Goal: Find specific page/section: Find specific page/section

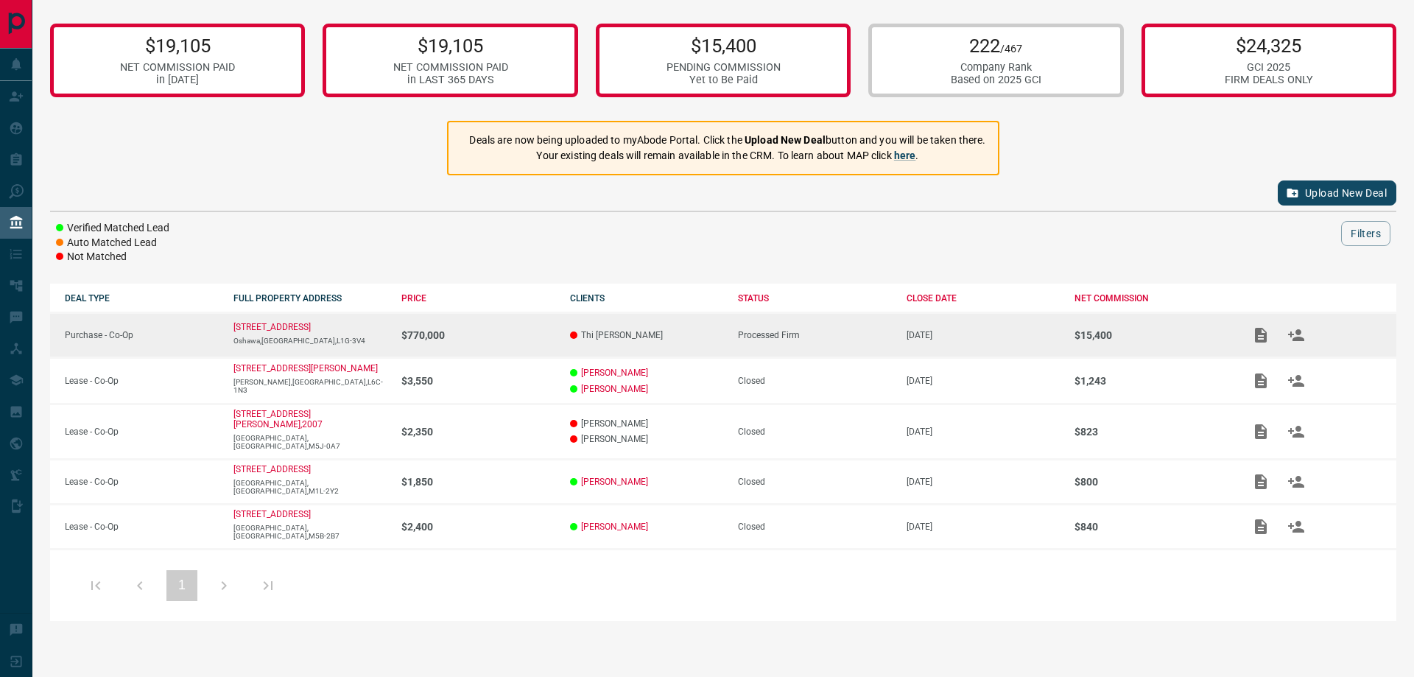
click at [483, 337] on p "$770,000" at bounding box center [478, 335] width 154 height 12
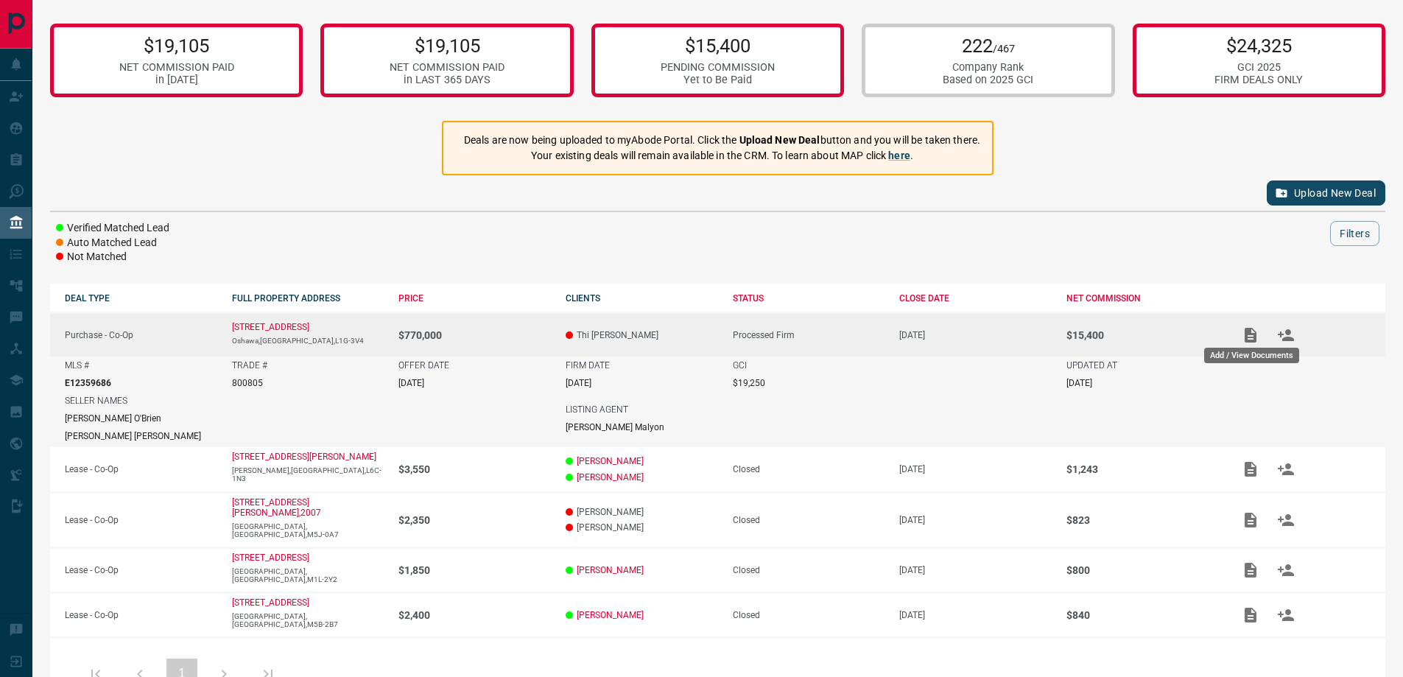
click at [1248, 334] on icon "Add / View Documents" at bounding box center [1251, 335] width 12 height 15
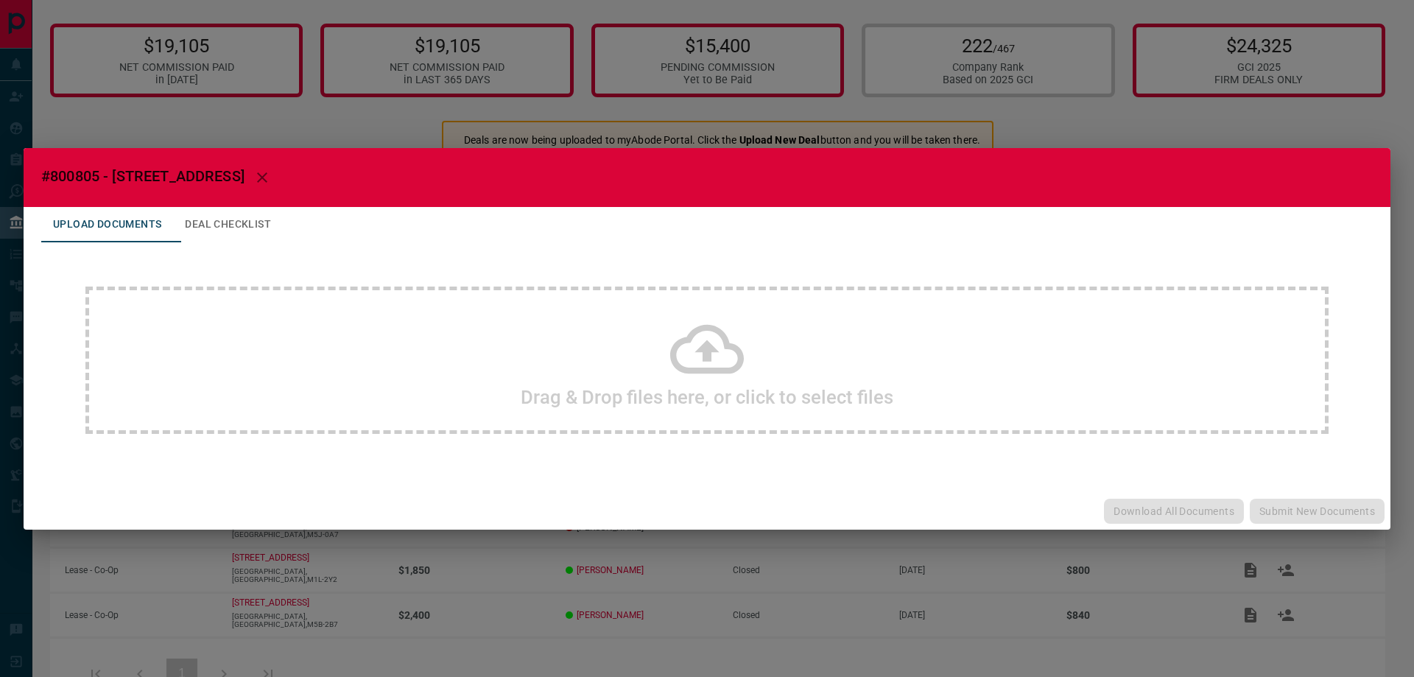
click at [253, 177] on icon "button" at bounding box center [262, 178] width 18 height 18
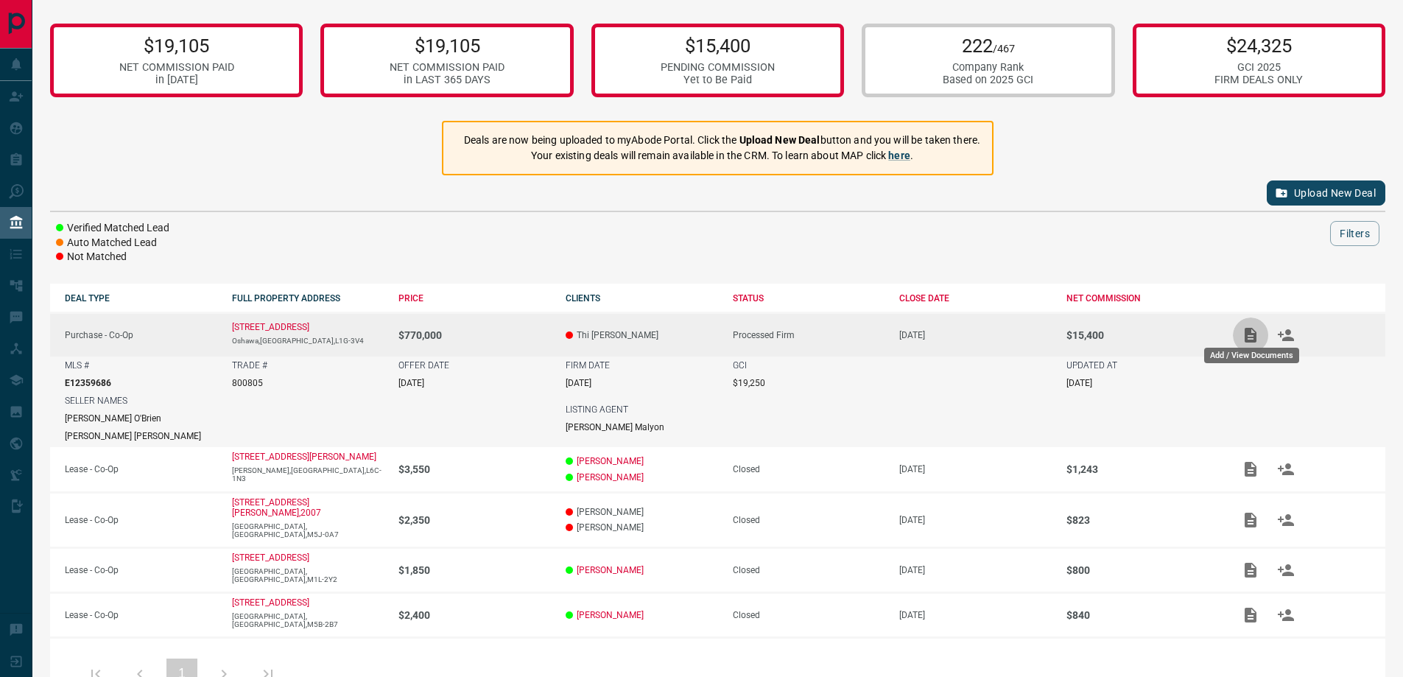
click at [1252, 329] on icon "Add / View Documents" at bounding box center [1251, 335] width 18 height 18
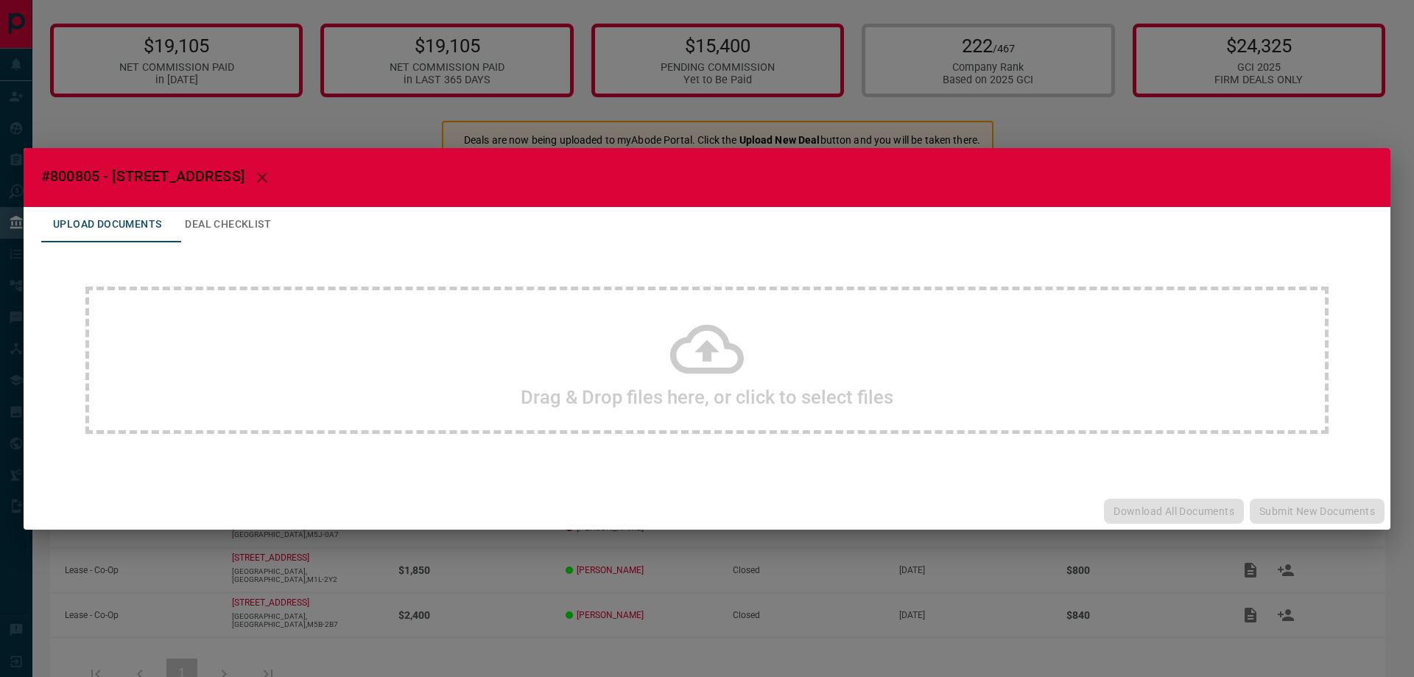
click at [253, 169] on icon "button" at bounding box center [262, 178] width 18 height 18
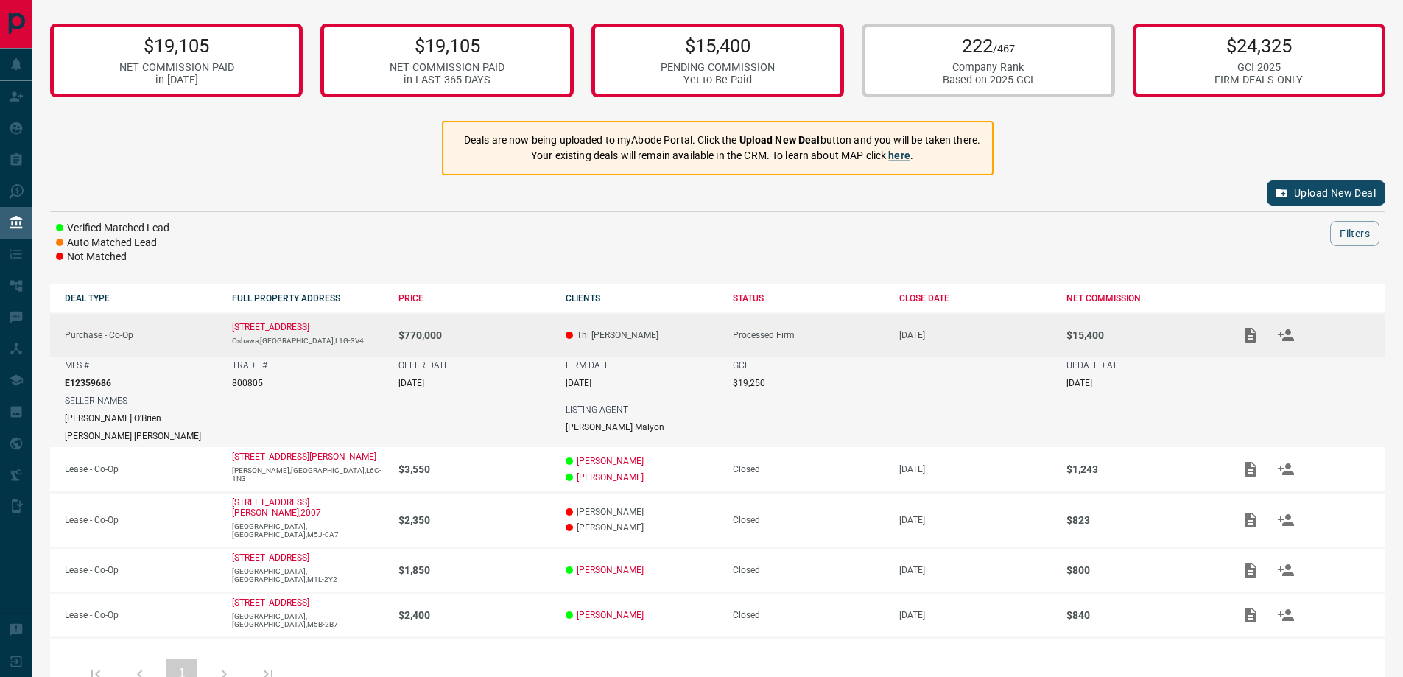
click at [520, 377] on div "OFFER DATE [DATE]" at bounding box center [475, 374] width 152 height 28
click at [476, 231] on div at bounding box center [763, 233] width 1134 height 25
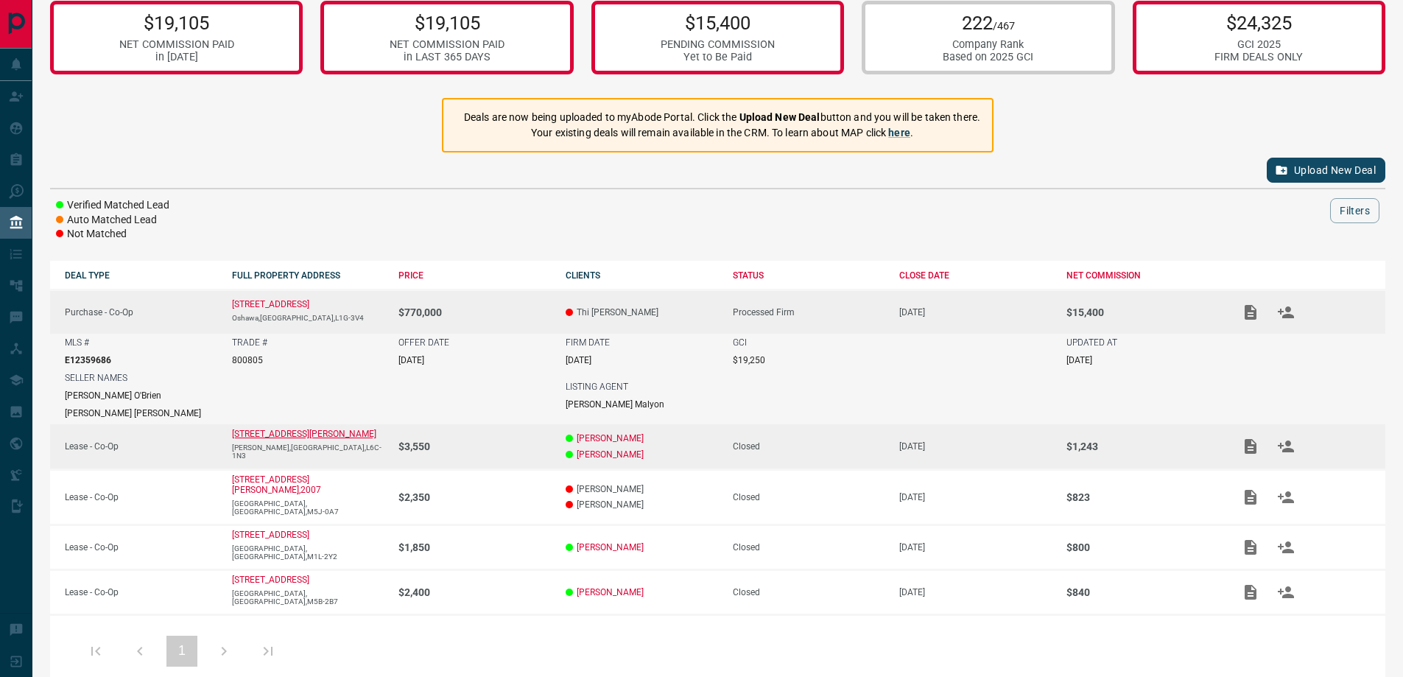
scroll to position [35, 0]
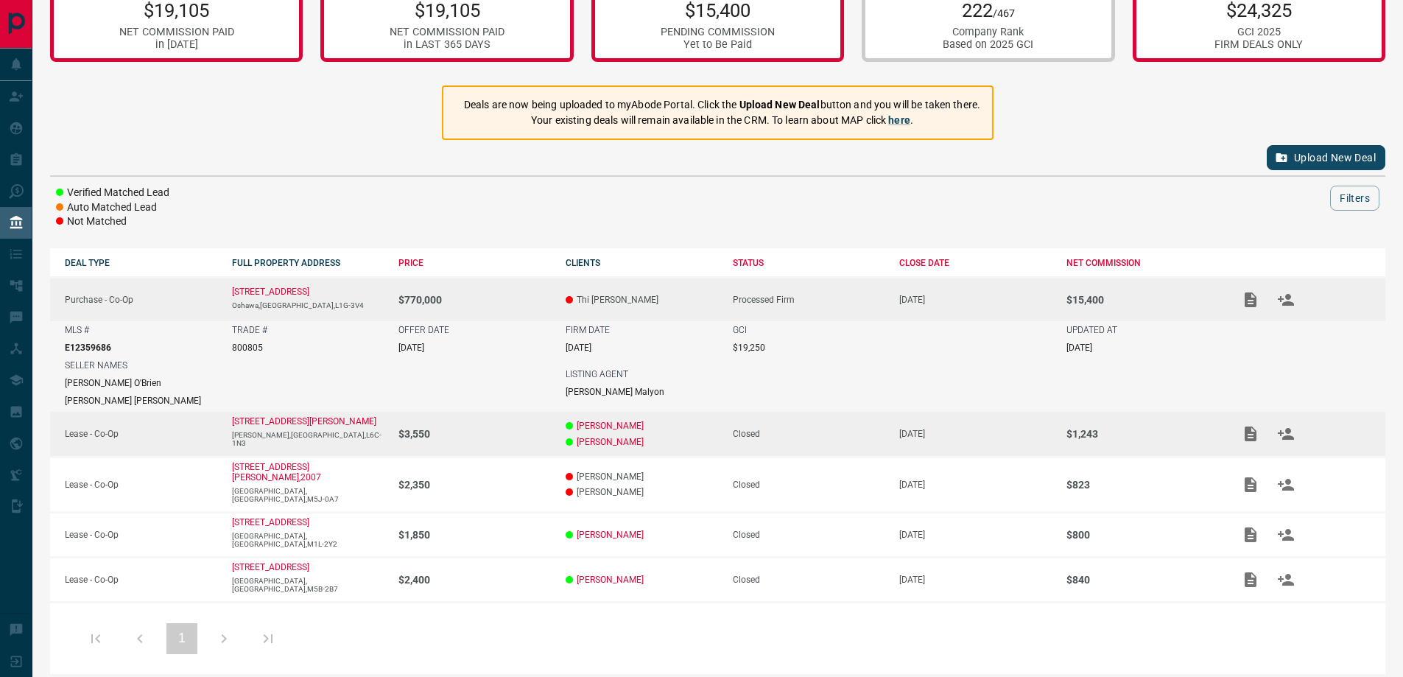
click at [518, 433] on p "$3,550" at bounding box center [475, 434] width 152 height 12
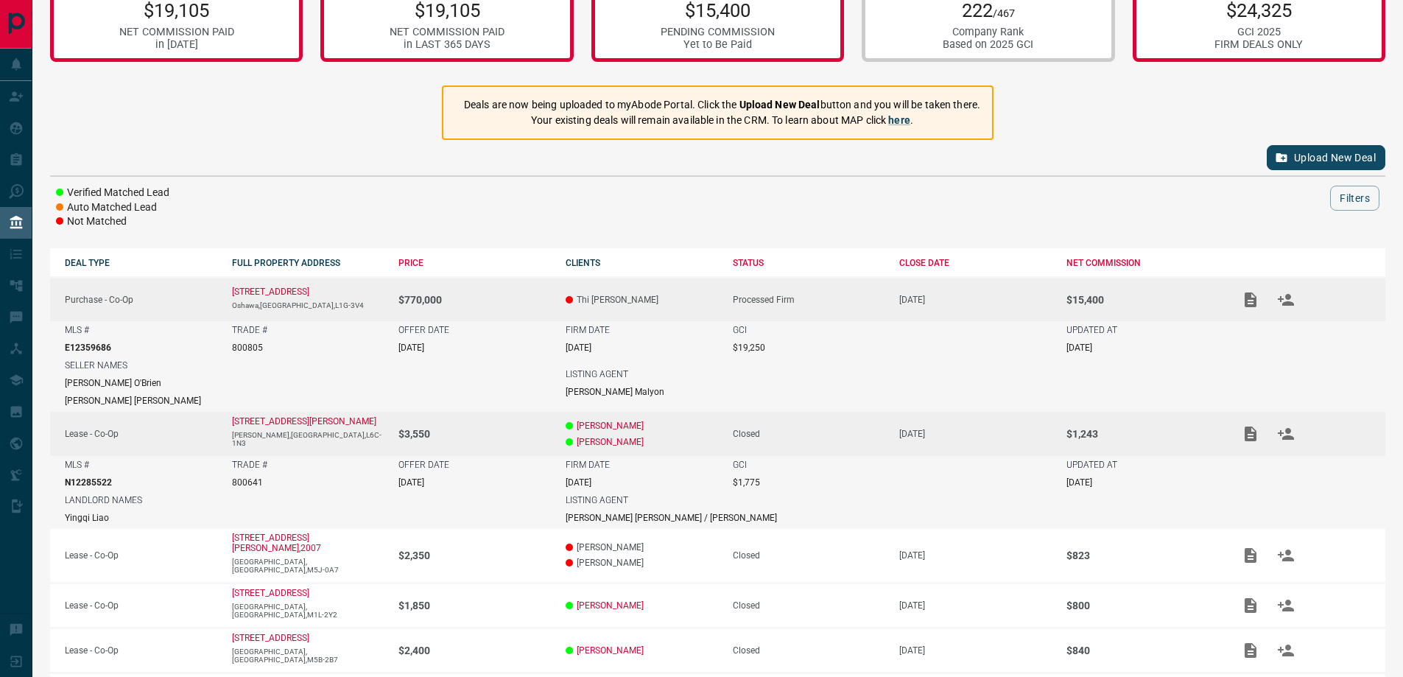
click at [482, 438] on td "$3,550" at bounding box center [467, 433] width 167 height 45
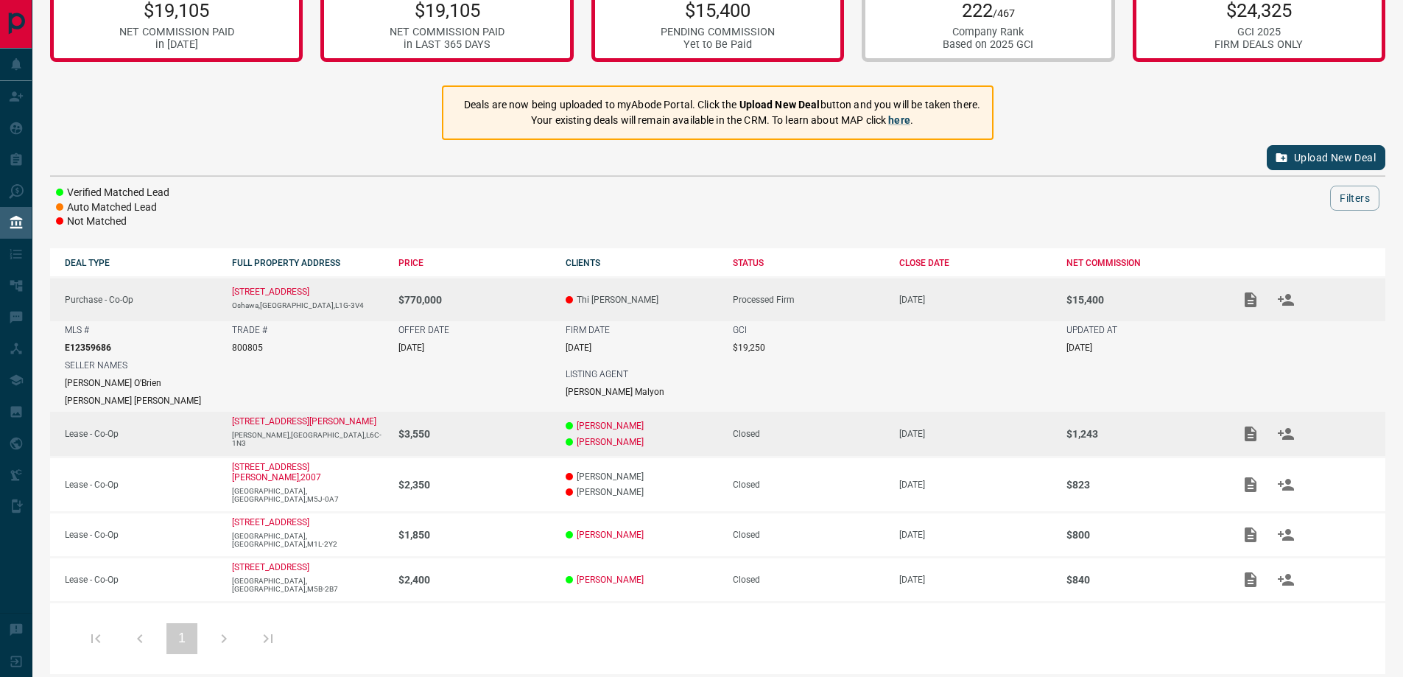
click at [572, 424] on p "[PERSON_NAME]" at bounding box center [642, 426] width 152 height 10
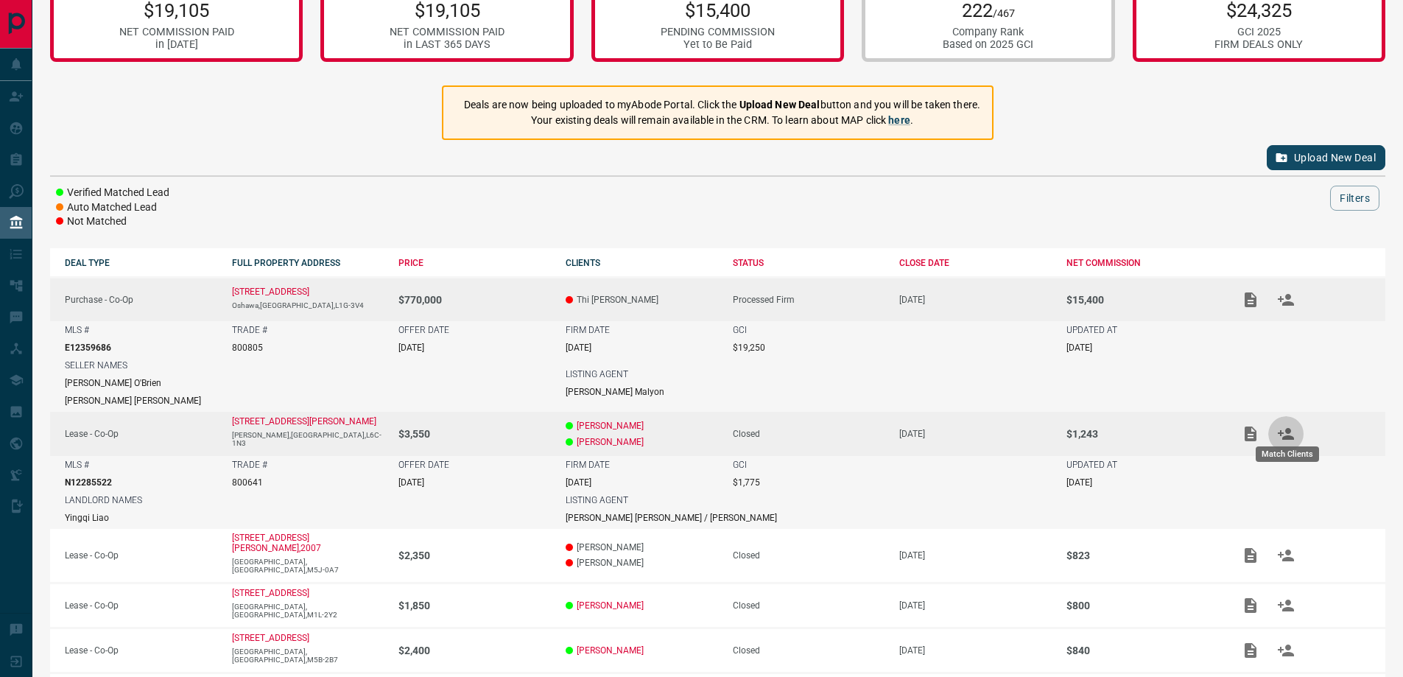
click at [1282, 435] on icon "Match Clients" at bounding box center [1286, 434] width 18 height 18
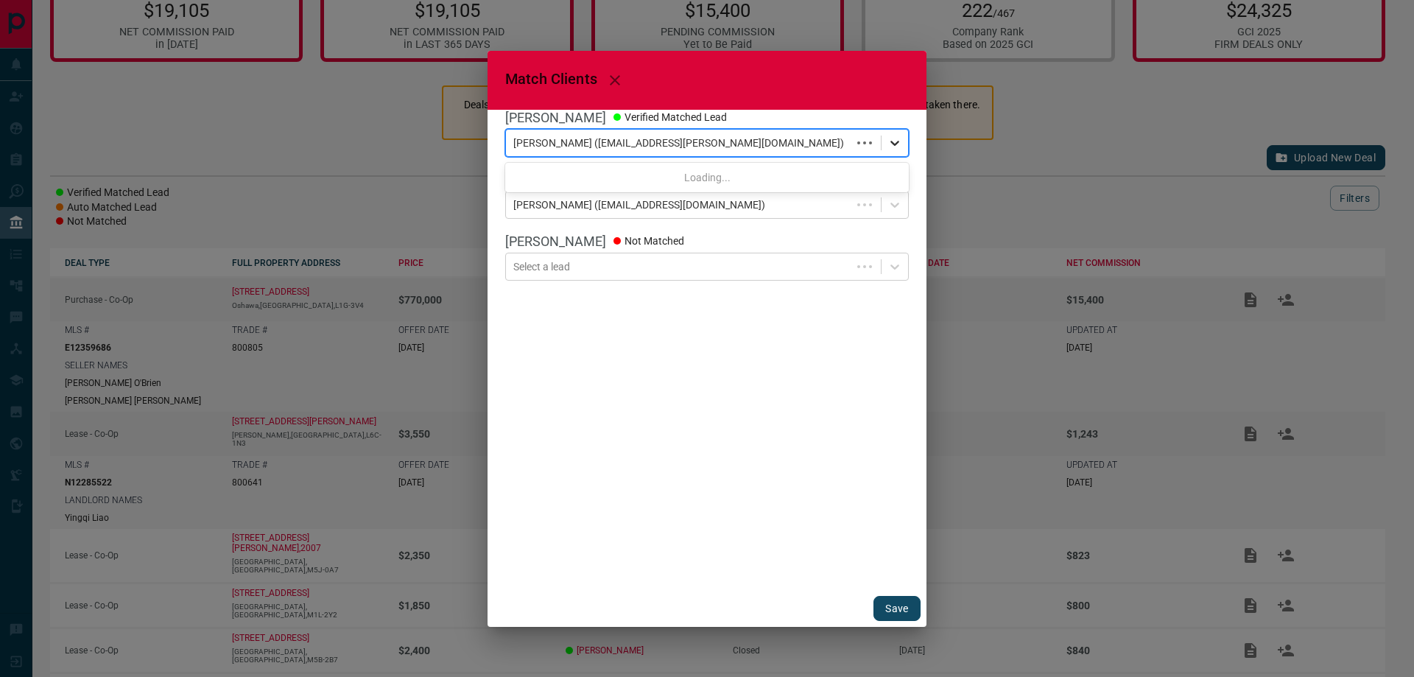
click at [888, 138] on icon at bounding box center [895, 143] width 15 height 15
click at [888, 141] on icon at bounding box center [895, 143] width 15 height 15
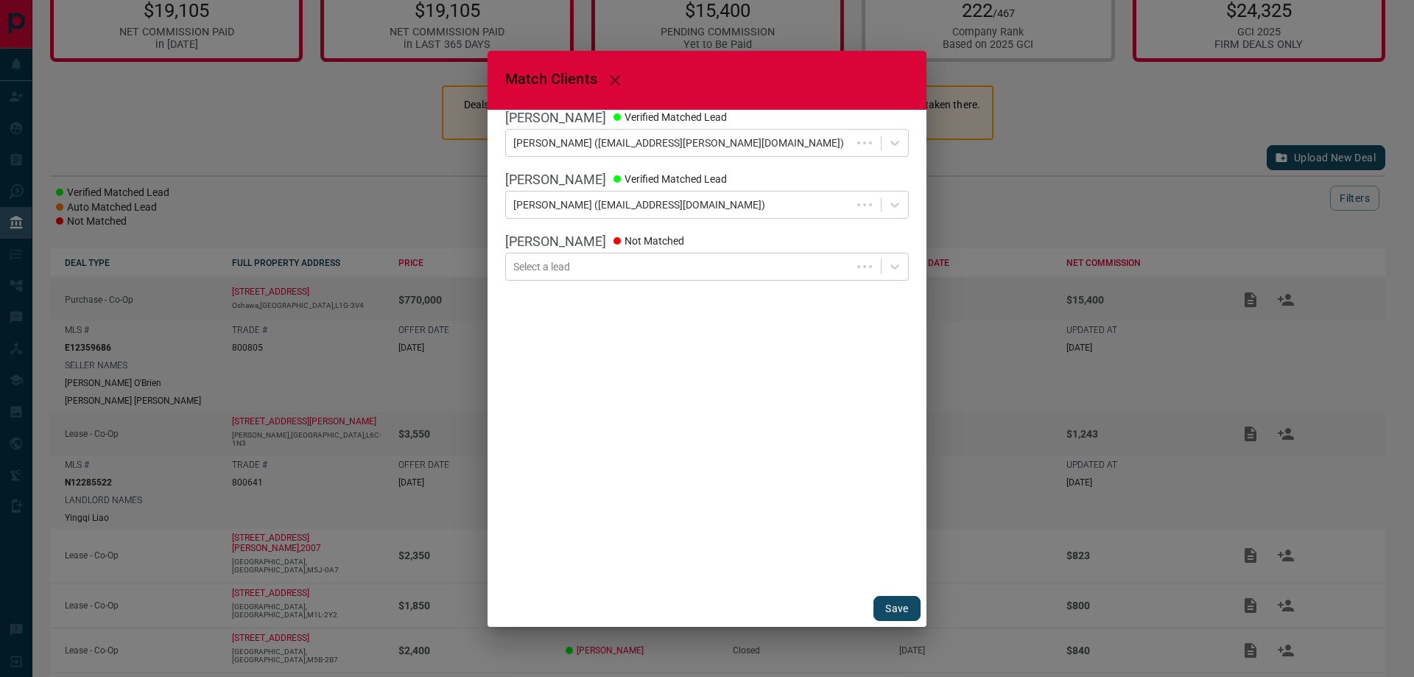
click at [418, 154] on div "Match Clients [PERSON_NAME] Verified Matched Lead [PERSON_NAME] ([EMAIL_ADDRESS…" at bounding box center [707, 338] width 1414 height 677
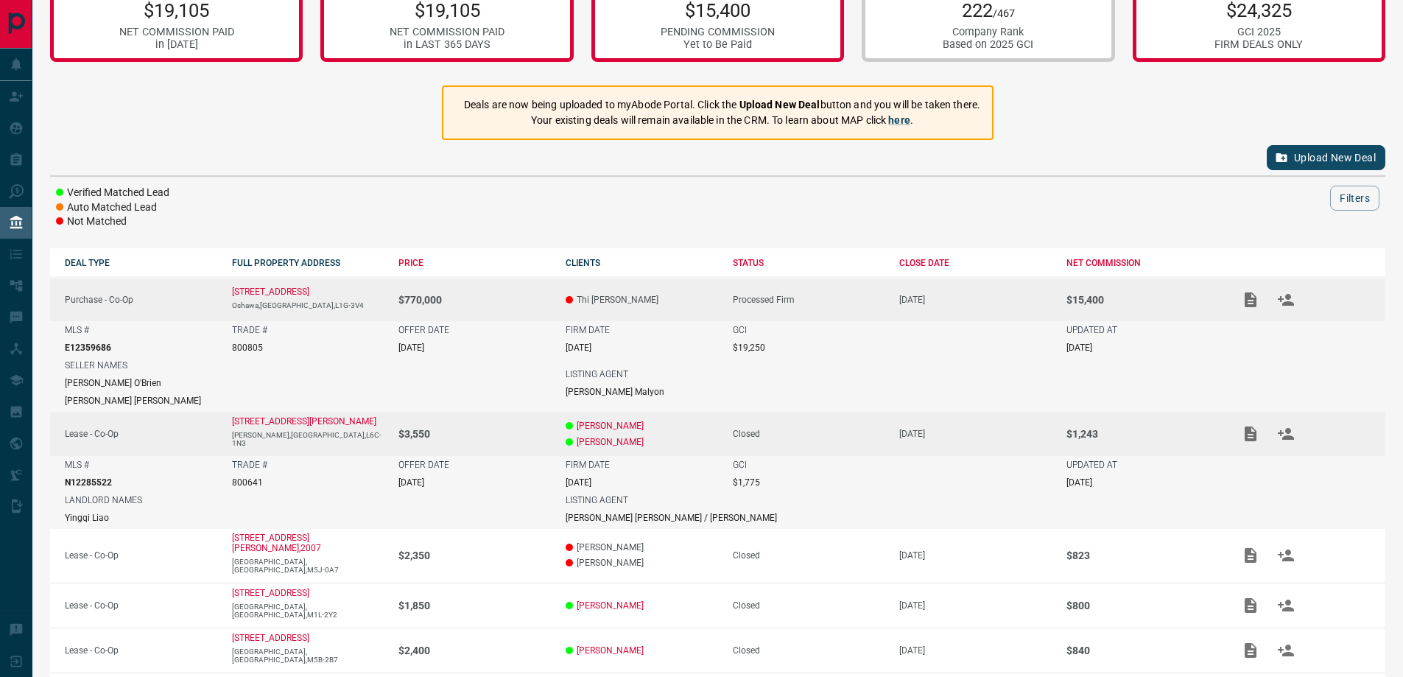
scroll to position [0, 0]
